Goal: Information Seeking & Learning: Understand process/instructions

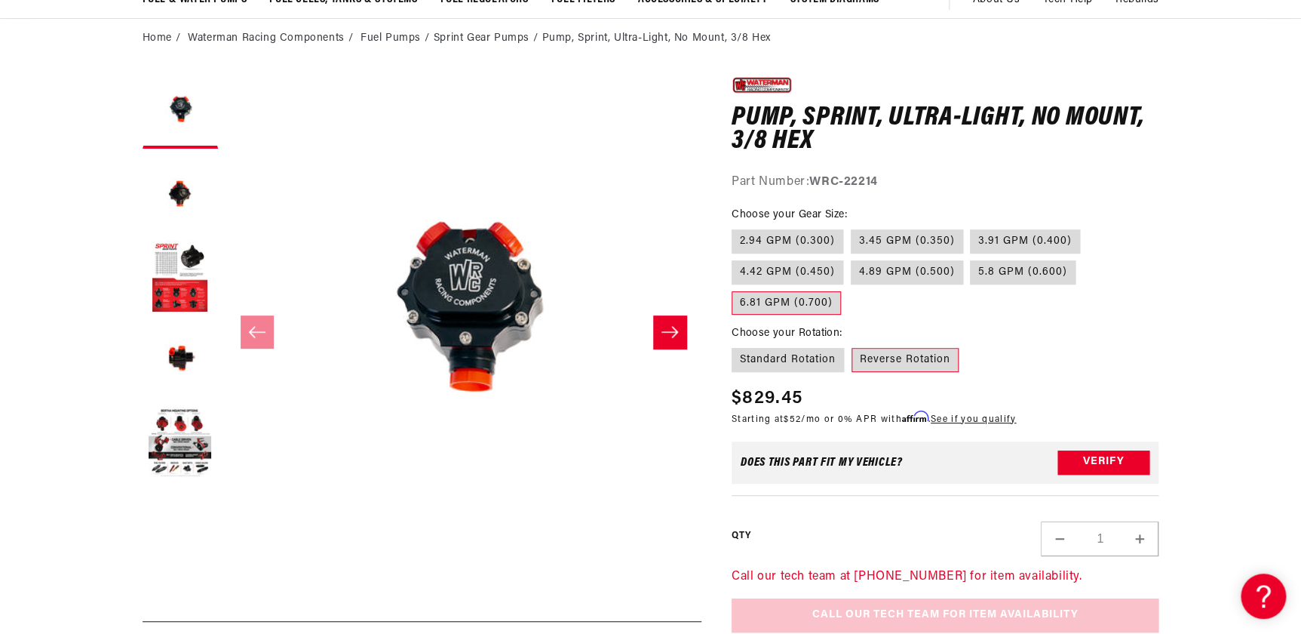
scroll to position [0, 956]
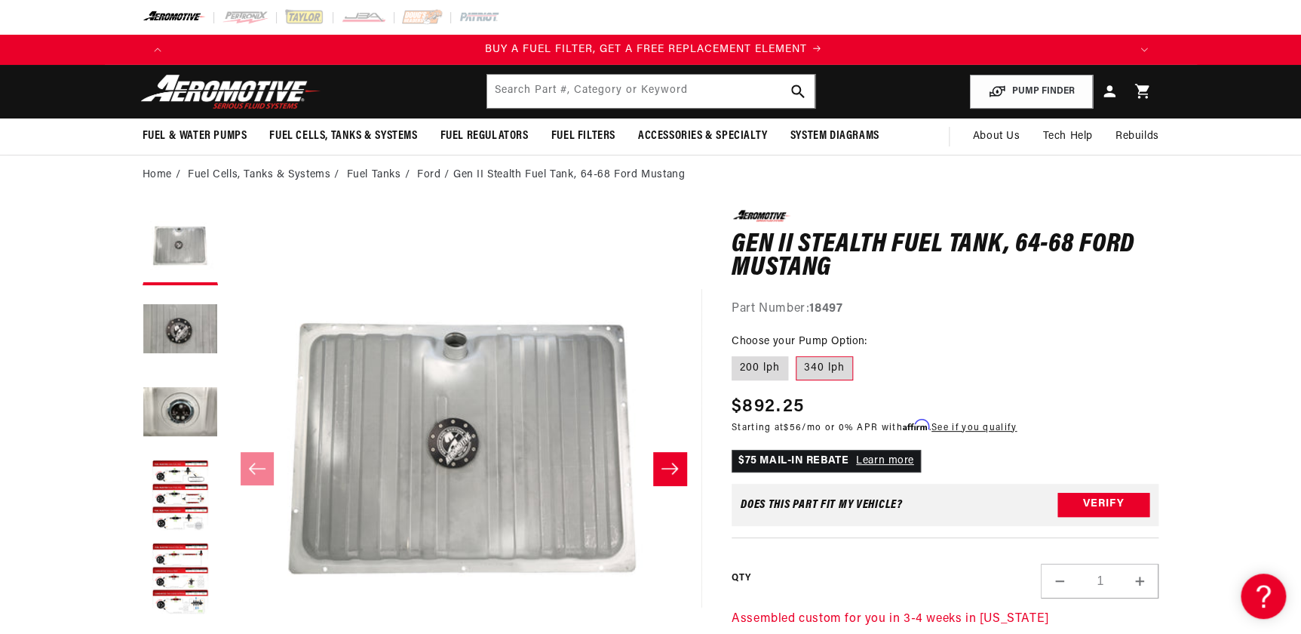
scroll to position [0, 956]
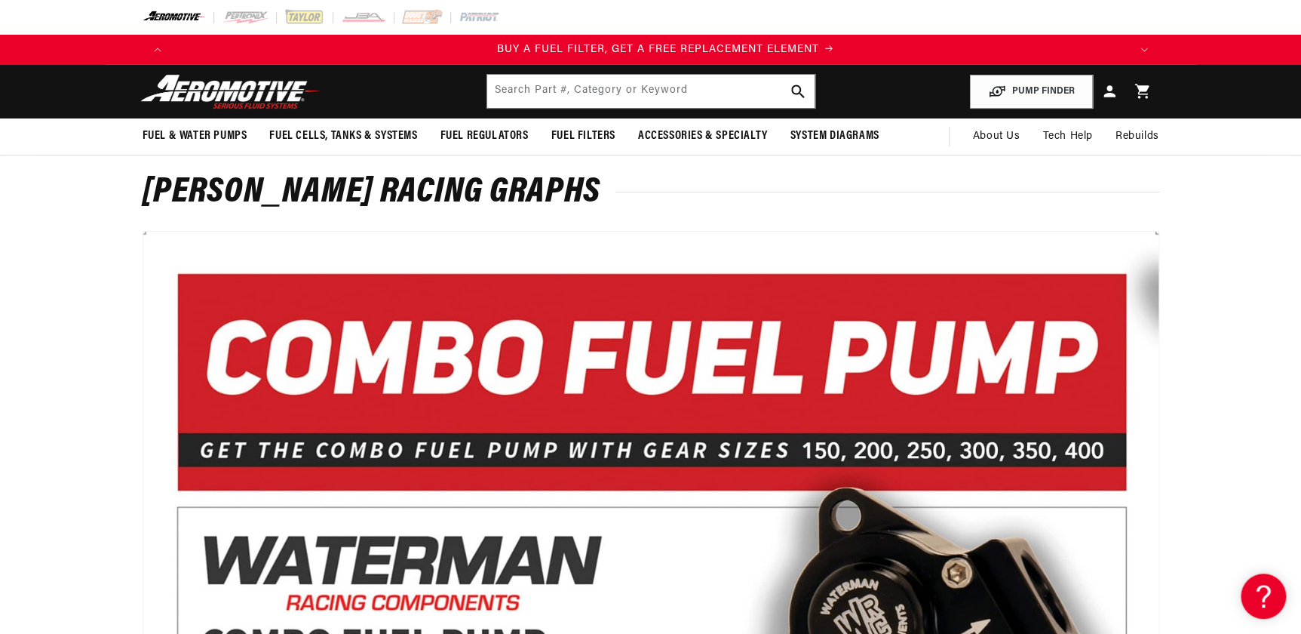
scroll to position [0, 956]
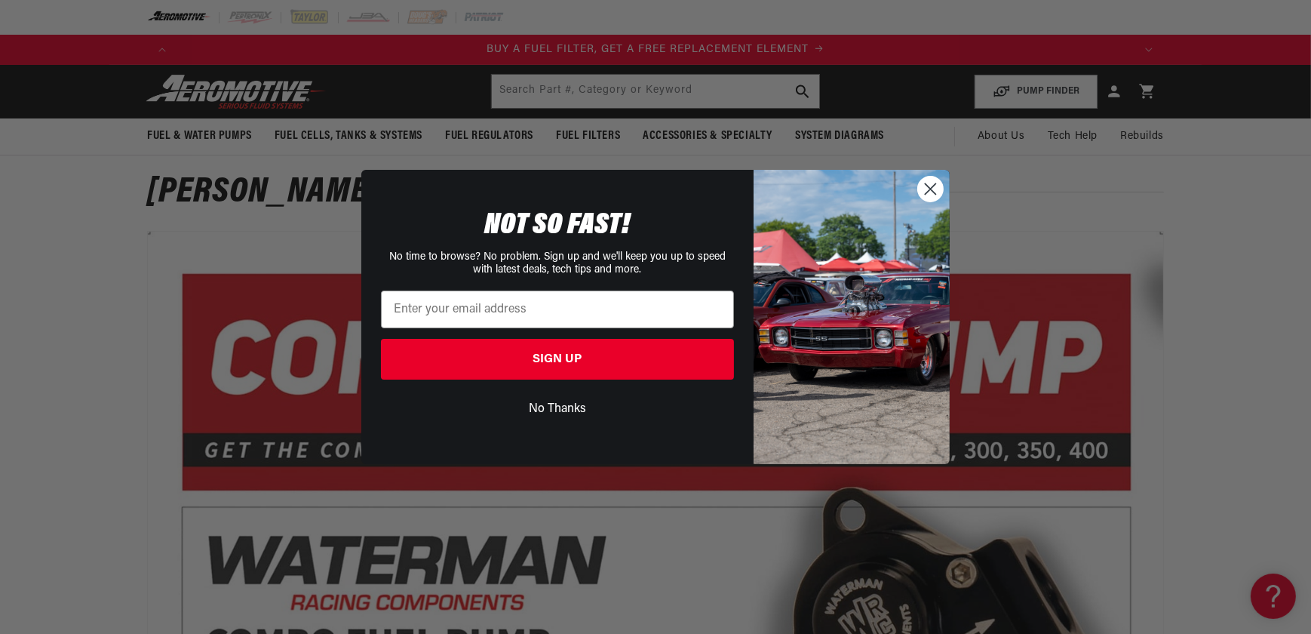
click at [930, 187] on circle "Close dialog" at bounding box center [930, 188] width 25 height 25
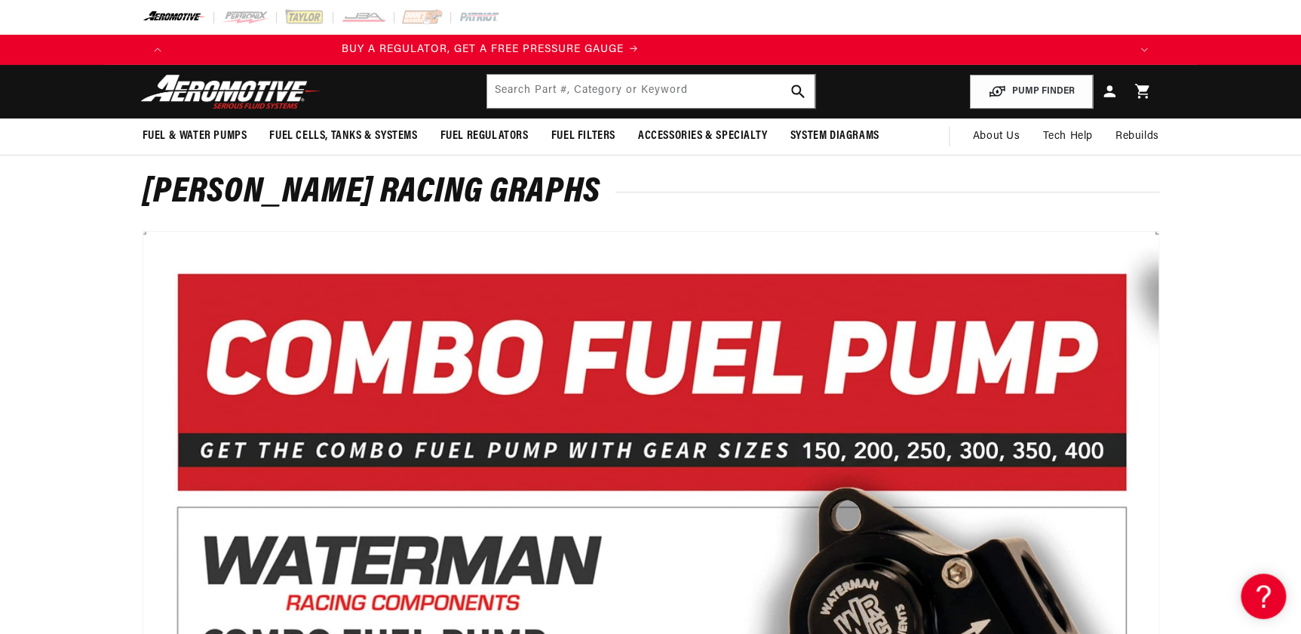
scroll to position [0, 0]
click at [509, 106] on input "text" at bounding box center [650, 91] width 327 height 33
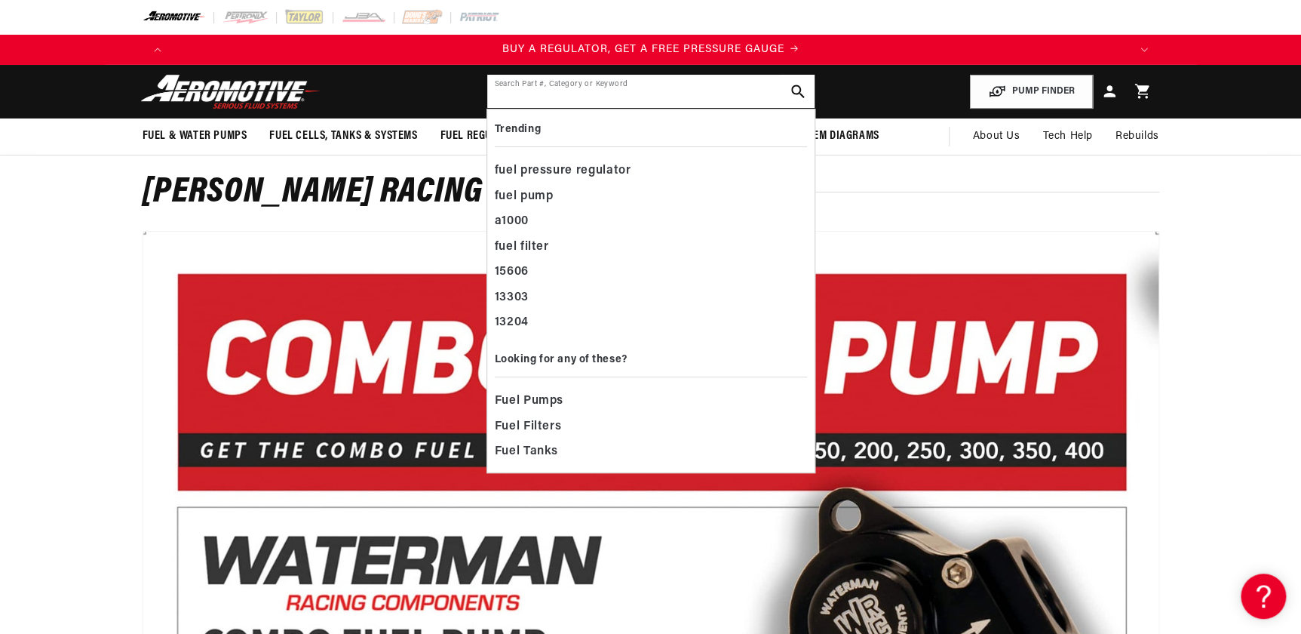
click at [510, 93] on input "text" at bounding box center [650, 91] width 327 height 33
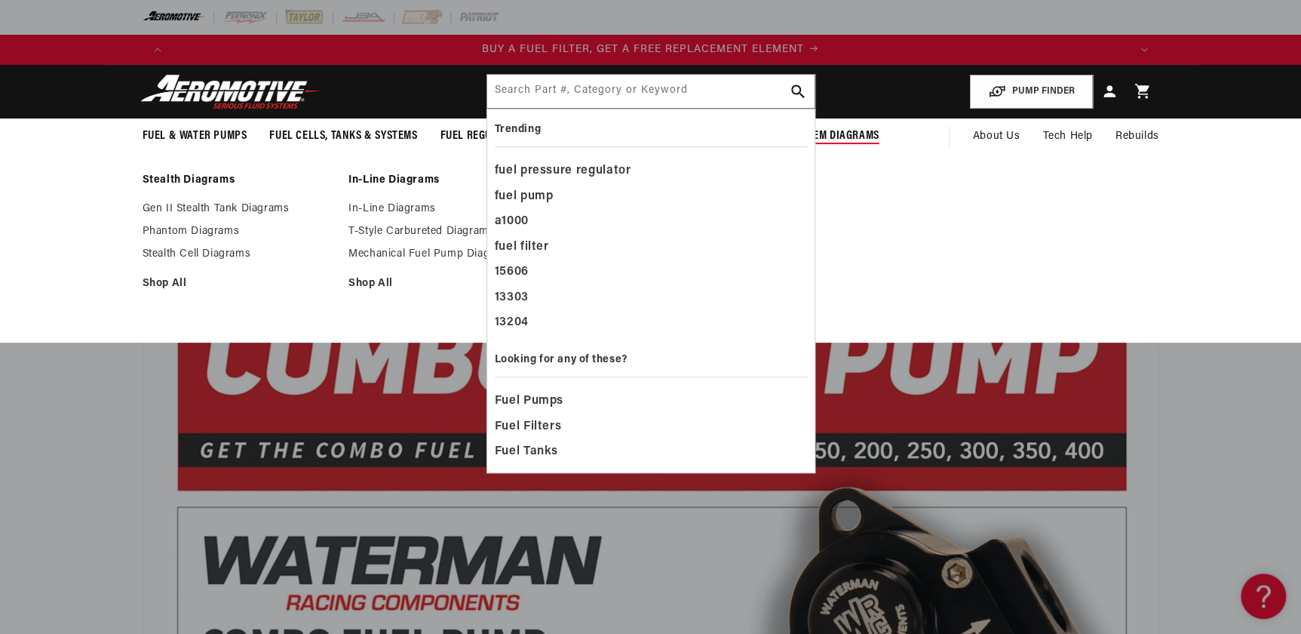
click at [842, 130] on span "System Diagrams" at bounding box center [834, 136] width 89 height 16
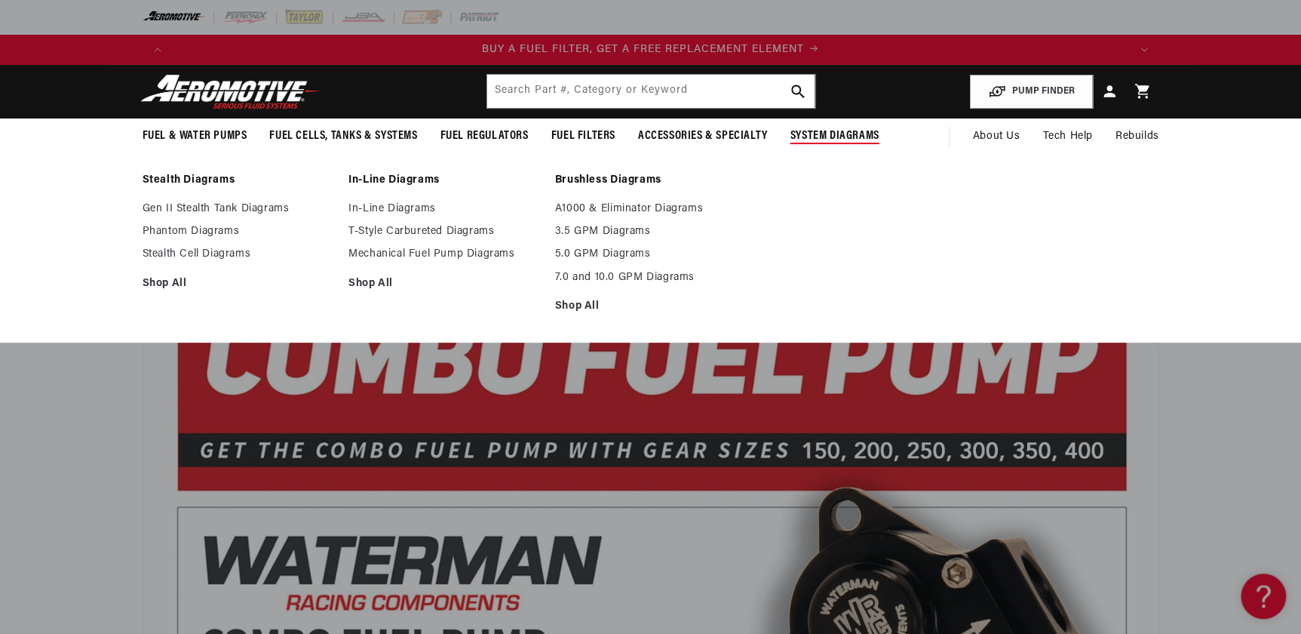
click at [842, 138] on span "System Diagrams" at bounding box center [834, 136] width 89 height 16
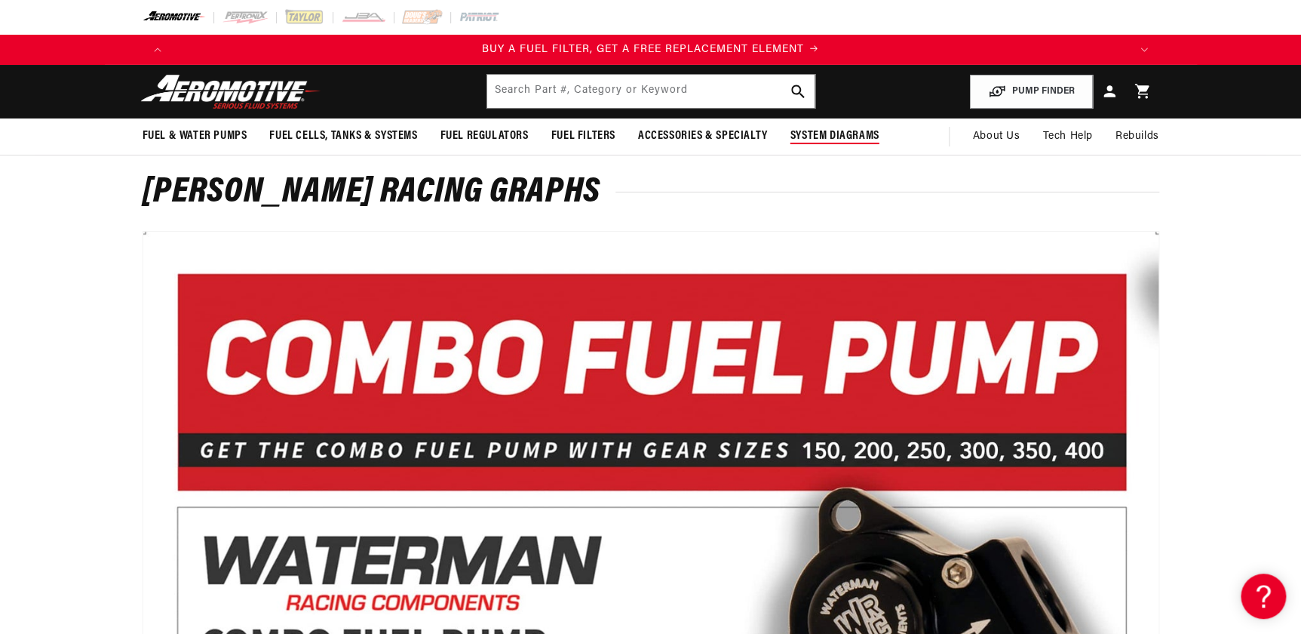
click at [819, 131] on span "System Diagrams" at bounding box center [834, 136] width 89 height 16
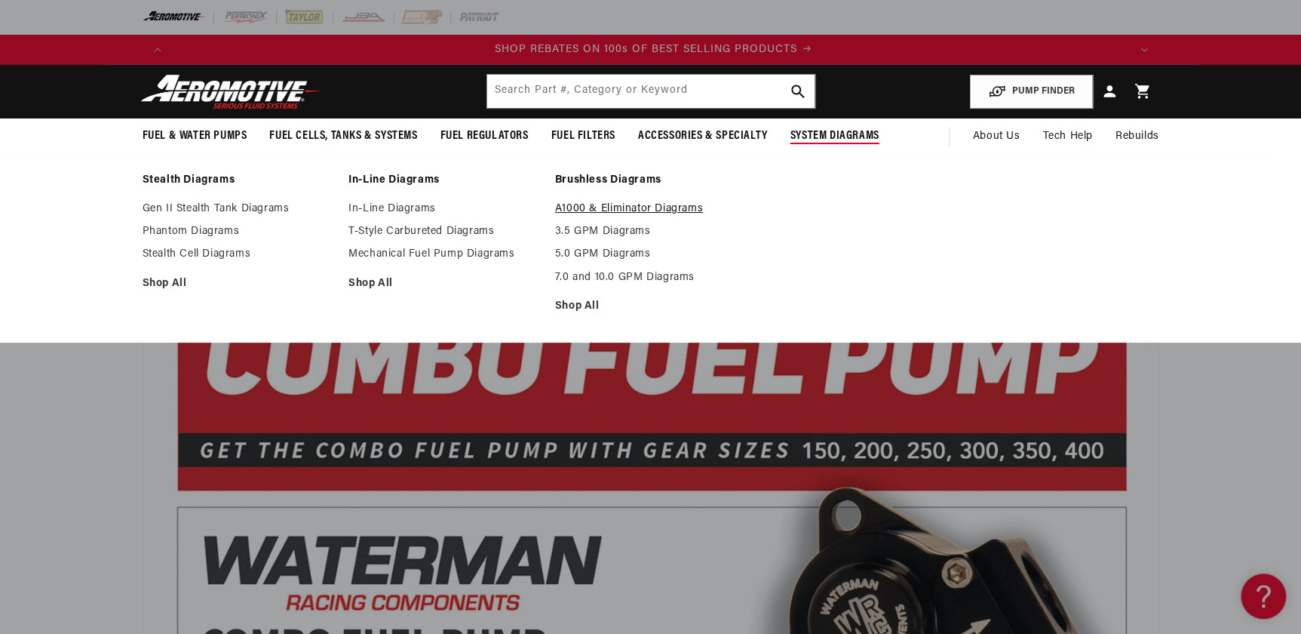
scroll to position [0, 1913]
click at [591, 212] on link "A1000 & Eliminator Diagrams" at bounding box center [651, 209] width 192 height 14
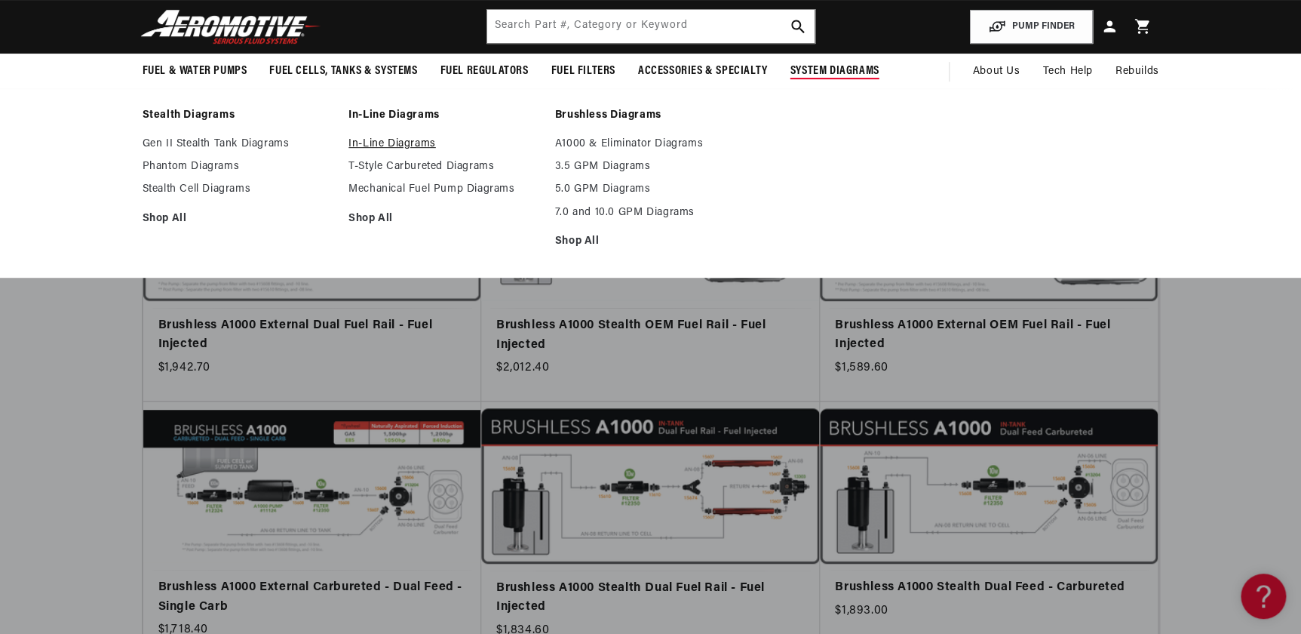
click at [411, 141] on link "In-Line Diagrams" at bounding box center [444, 144] width 192 height 14
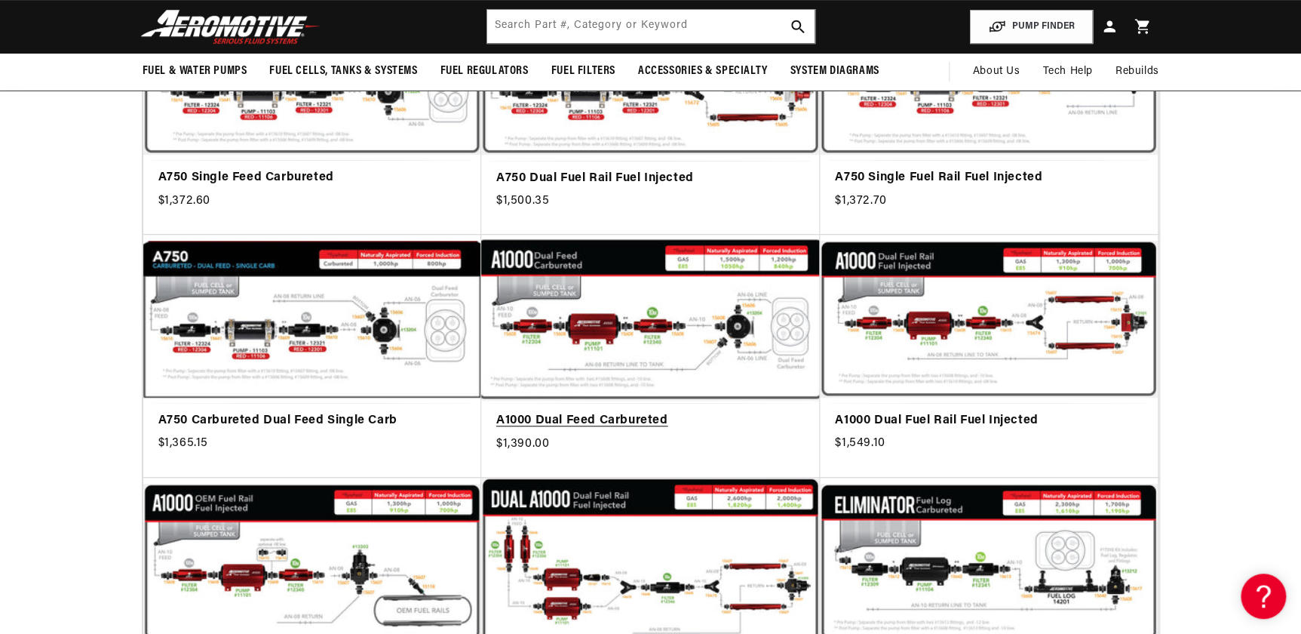
scroll to position [0, 956]
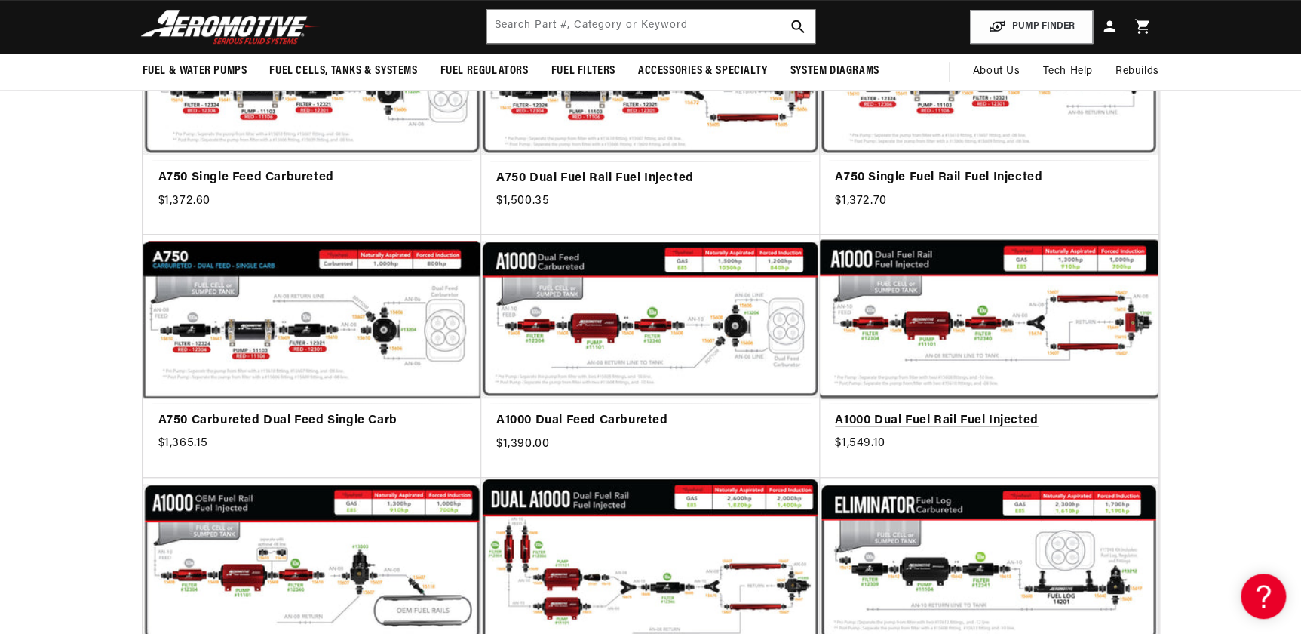
click at [973, 411] on link "A1000 Dual Fuel Rail Fuel Injected" at bounding box center [989, 421] width 308 height 20
